Goal: Find specific page/section: Find specific page/section

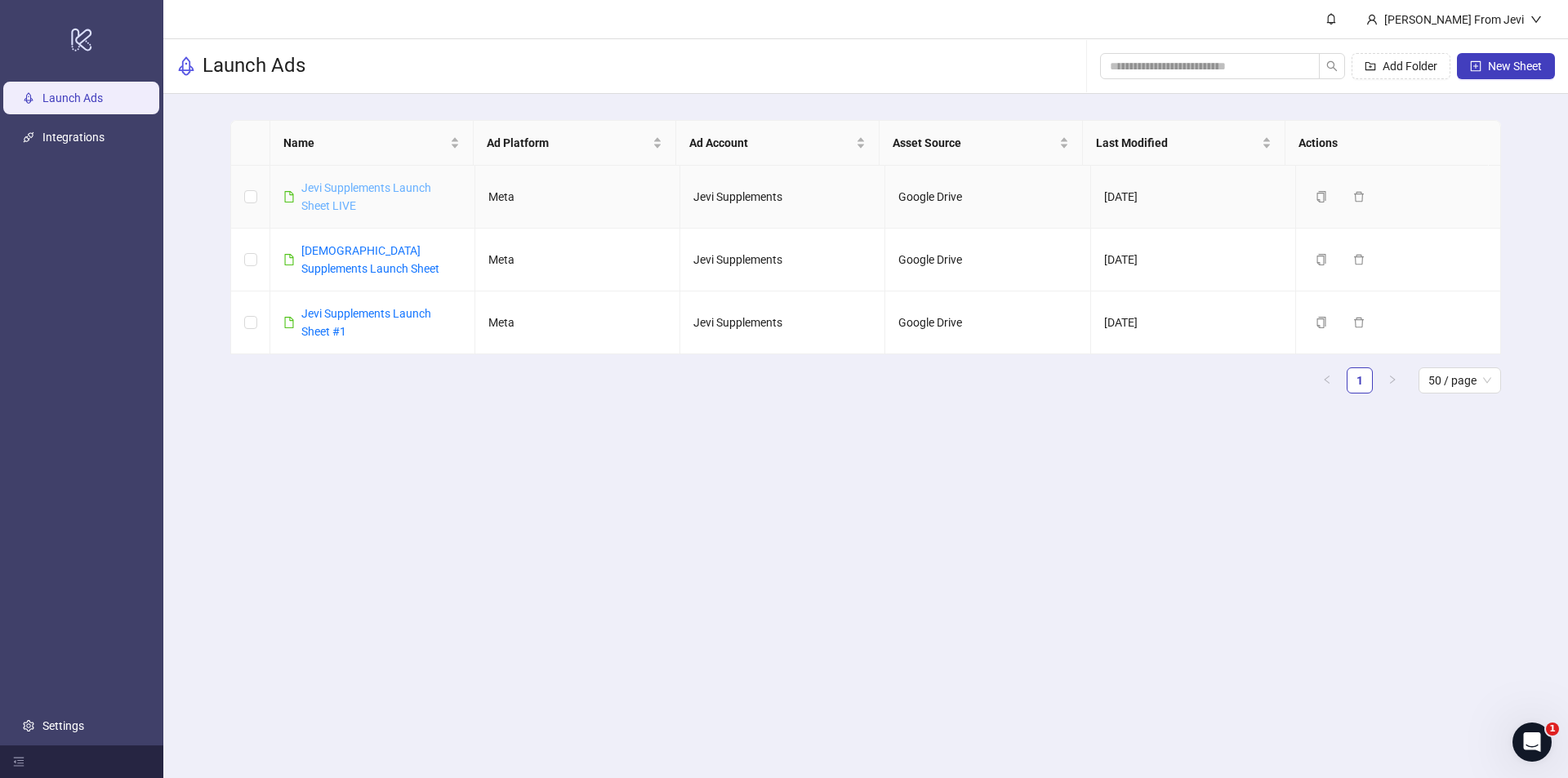
click at [369, 185] on link "Jevi Supplements Launch Sheet LIVE" at bounding box center [366, 196] width 130 height 31
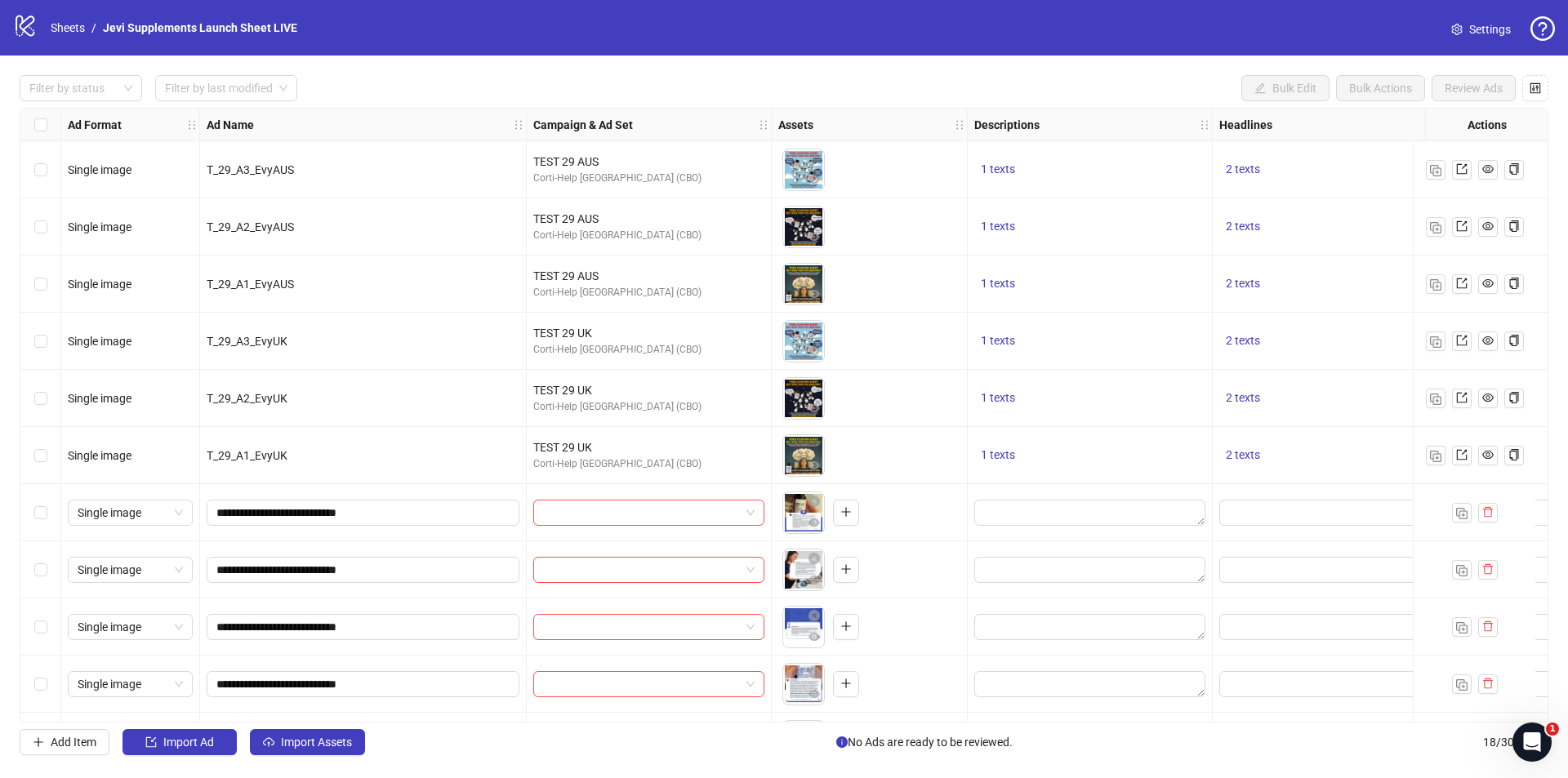
click at [604, 63] on div "Filter by status Filter by last modified Bulk Edit Bulk Actions Review Ads Ad F…" at bounding box center [784, 415] width 1568 height 719
click at [1151, 26] on div "logo/logo-mobile Sheets / Jevi Supplements Launch Sheet LIVE Settings" at bounding box center [784, 27] width 1542 height 30
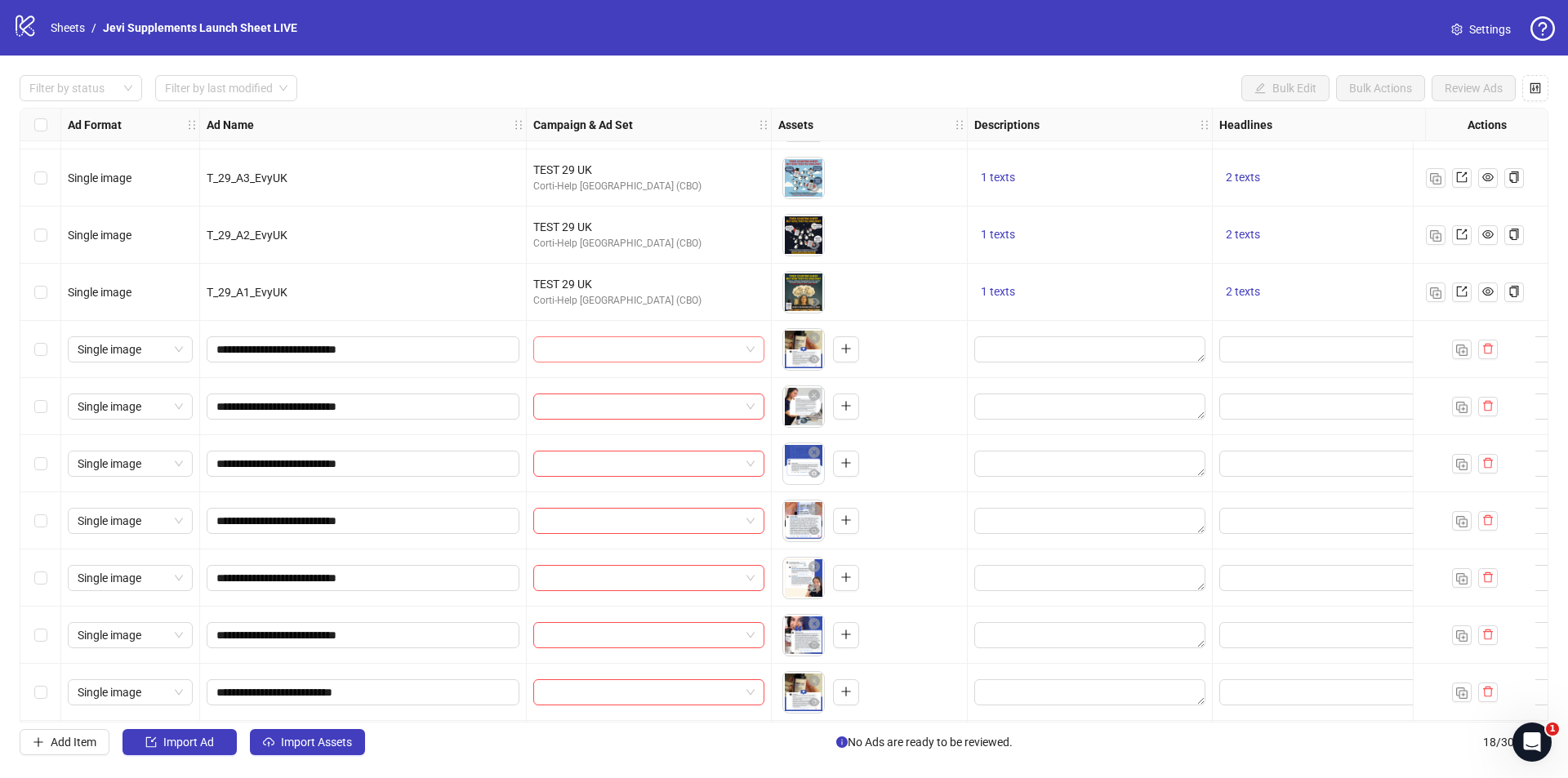
click at [755, 348] on div at bounding box center [649, 349] width 231 height 26
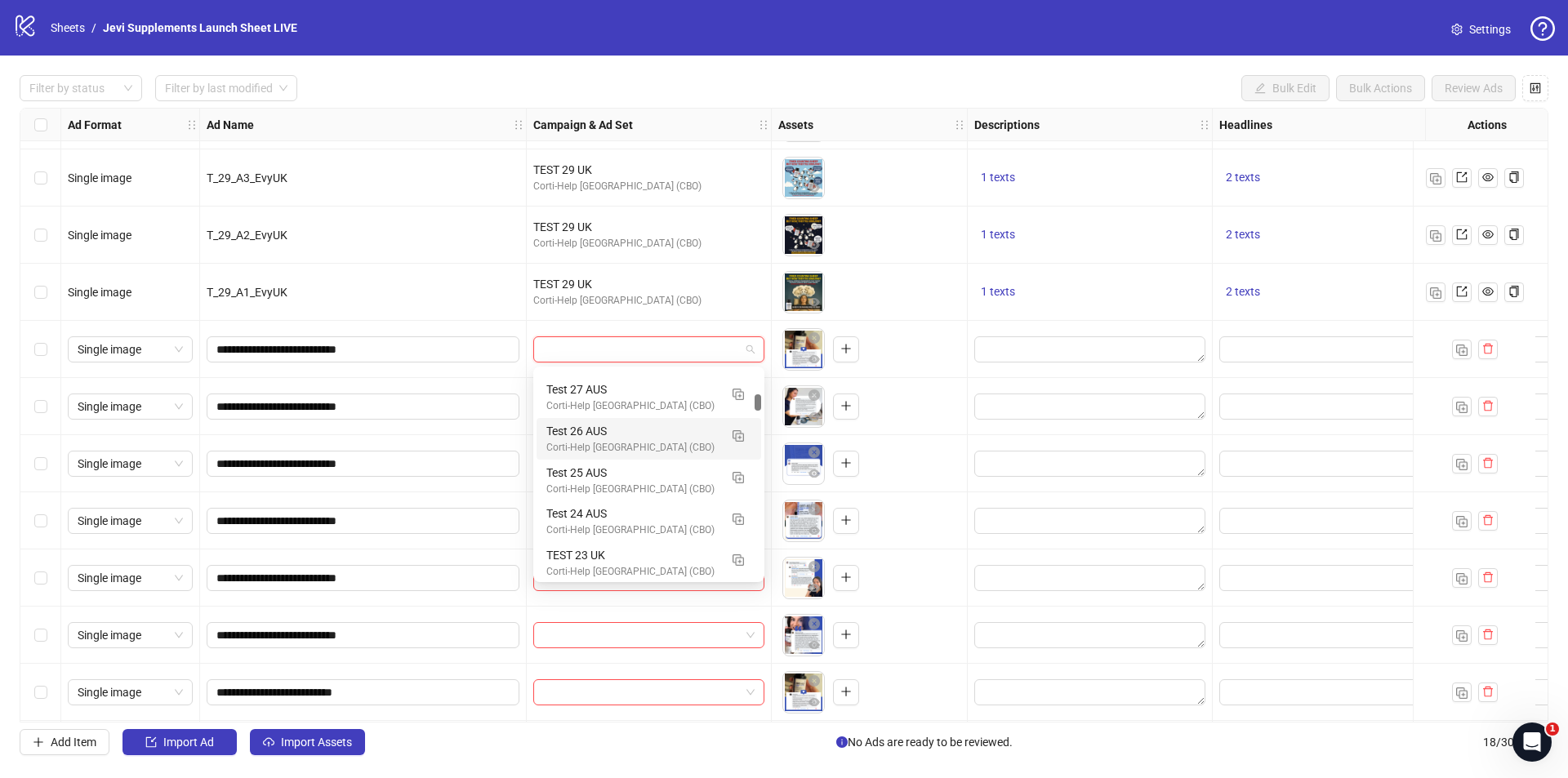
scroll to position [0, 0]
click at [813, 80] on div "Filter by status Filter by last modified Bulk Edit Bulk Actions Review Ads" at bounding box center [784, 88] width 1529 height 26
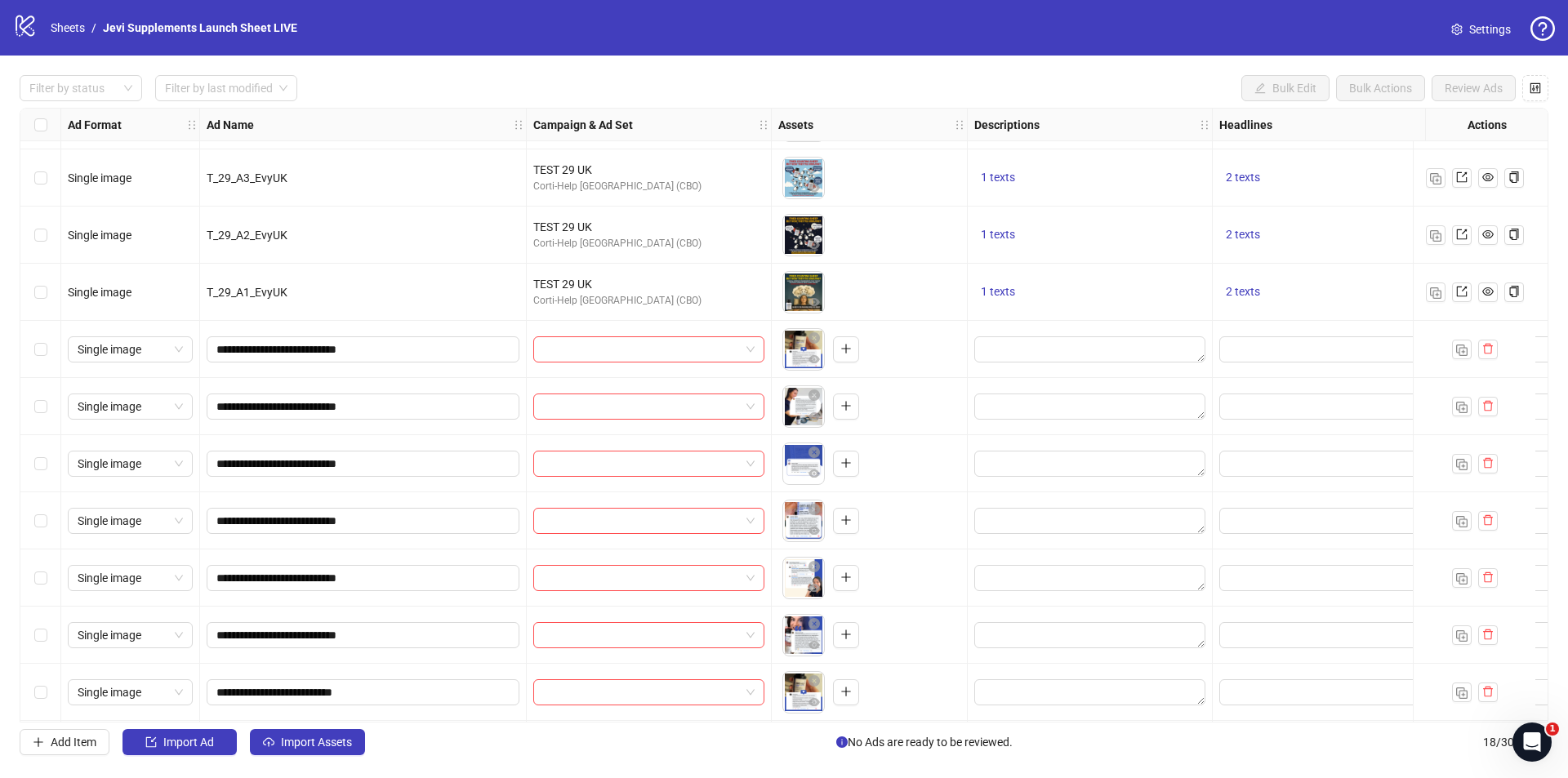
drag, startPoint x: 742, startPoint y: 727, endPoint x: 770, endPoint y: 724, distance: 28.2
click at [770, 724] on div "Filter by status Filter by last modified Bulk Edit Bulk Actions Review Ads Ad F…" at bounding box center [784, 415] width 1568 height 719
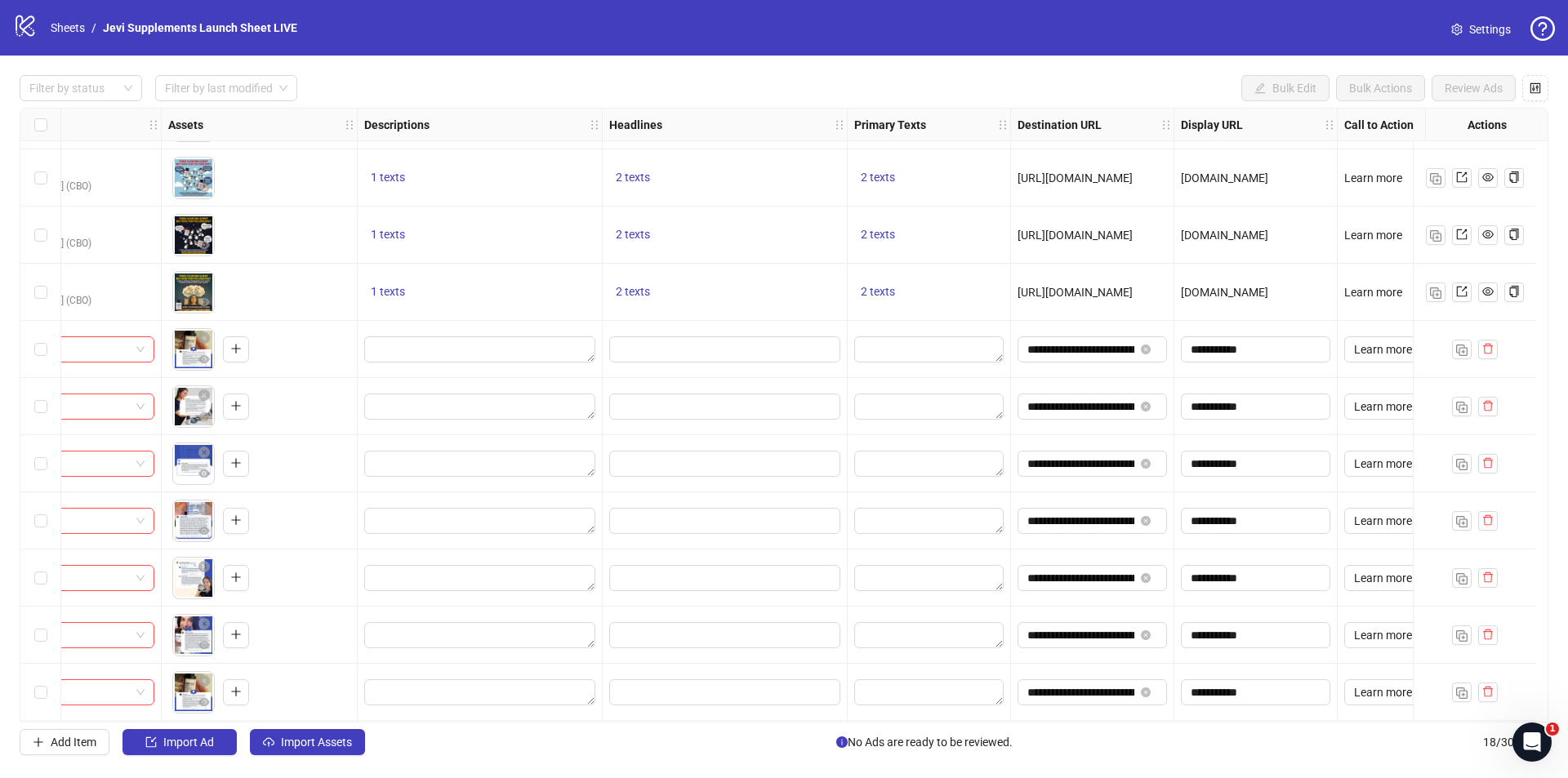
scroll to position [163, 665]
